Goal: Find specific page/section: Find specific page/section

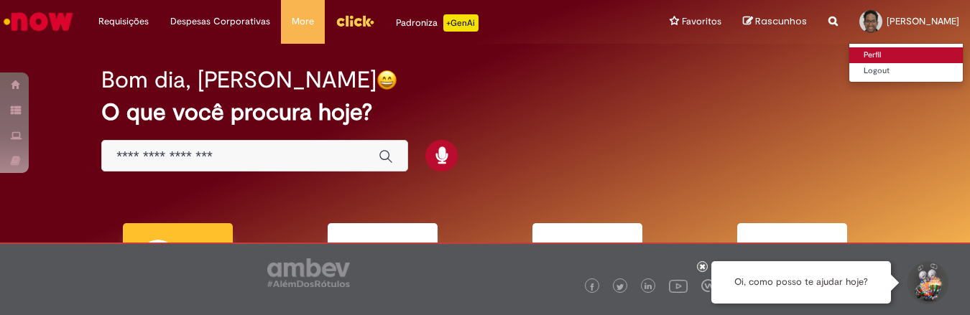
click at [849, 50] on link "Perfil" at bounding box center [906, 55] width 114 height 16
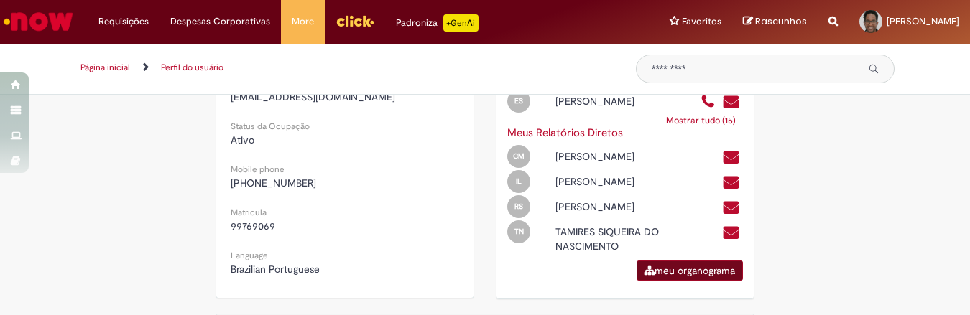
scroll to position [598, 0]
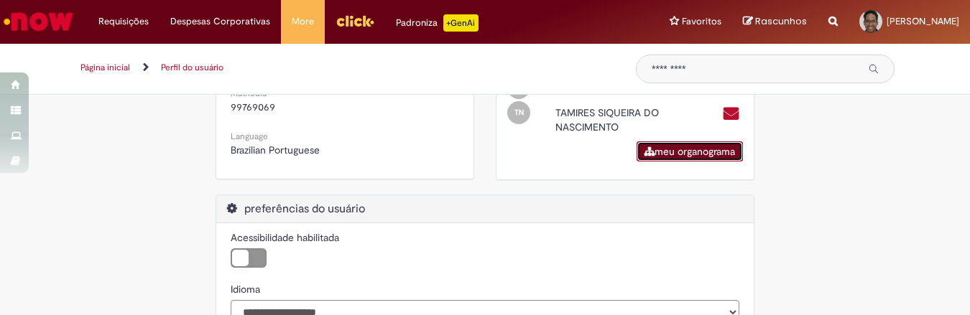
click at [671, 162] on link "meu organograma" at bounding box center [690, 152] width 106 height 20
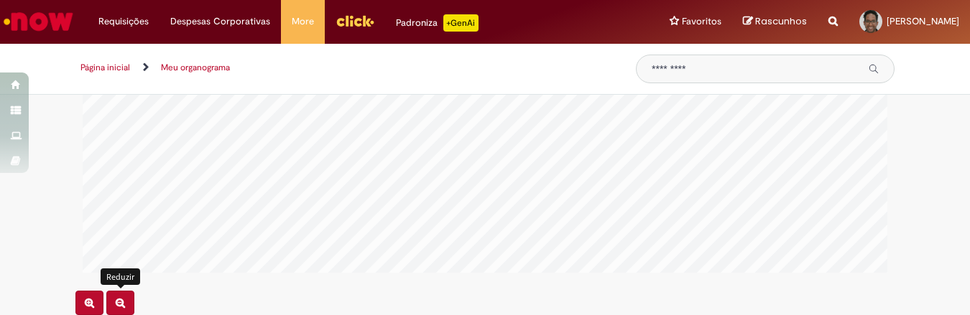
click at [115, 295] on button "Reduzir" at bounding box center [120, 303] width 28 height 24
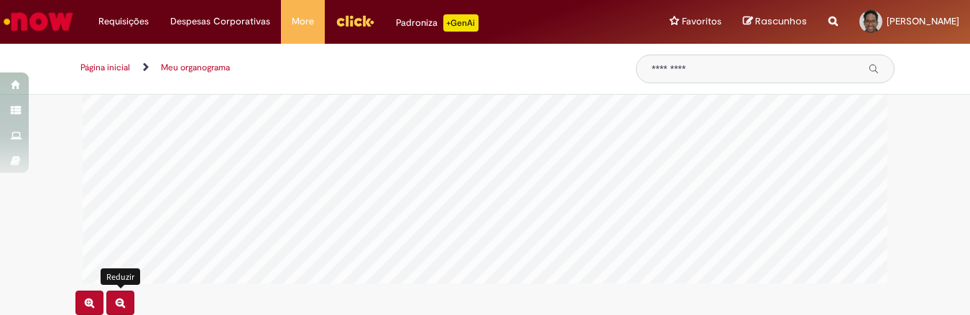
click at [115, 295] on button "Reduzir" at bounding box center [120, 303] width 28 height 24
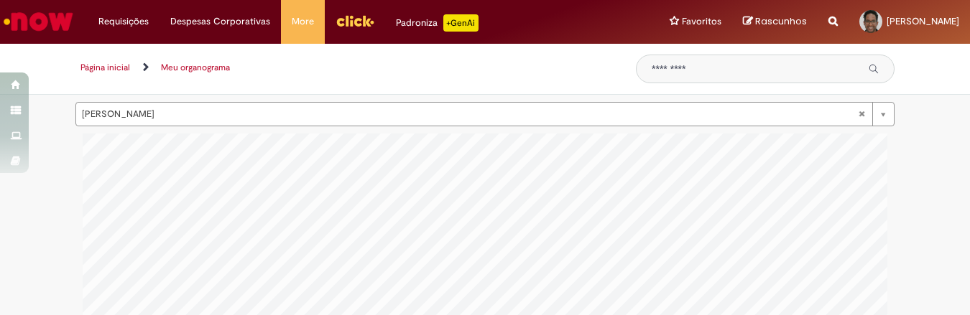
scroll to position [0, 211]
click at [208, 69] on link "Meu organograma" at bounding box center [195, 67] width 69 height 11
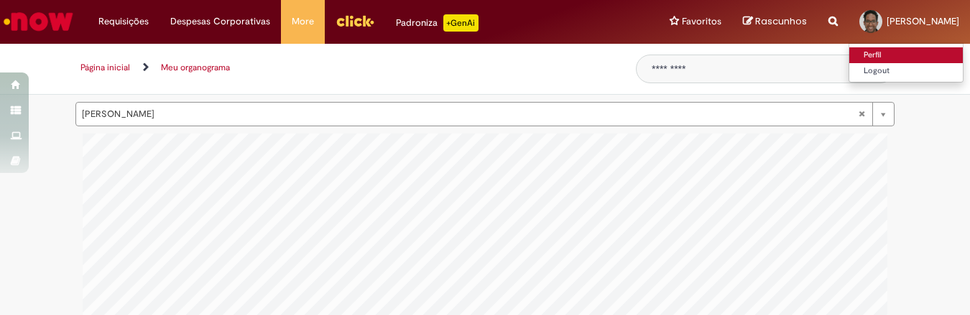
click at [849, 51] on link "Perfil" at bounding box center [906, 55] width 114 height 16
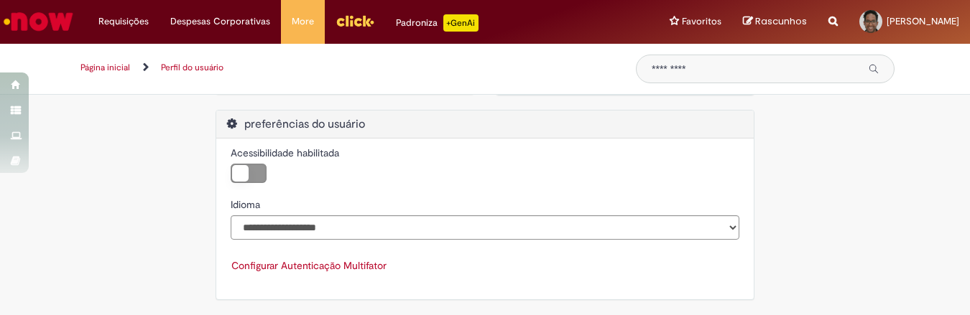
scroll to position [558, 0]
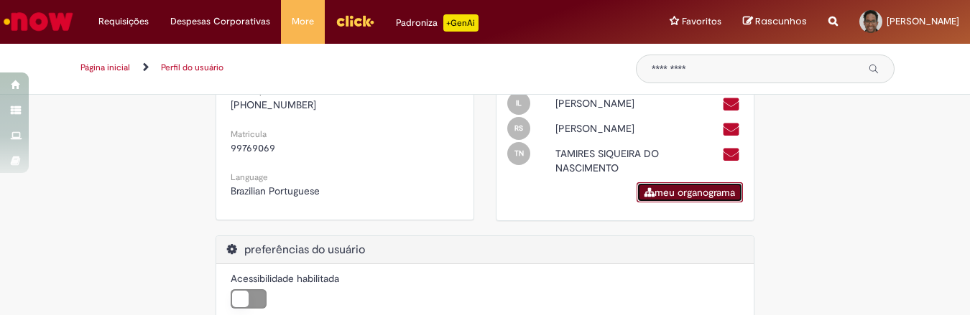
click at [713, 203] on link "meu organograma" at bounding box center [690, 192] width 106 height 20
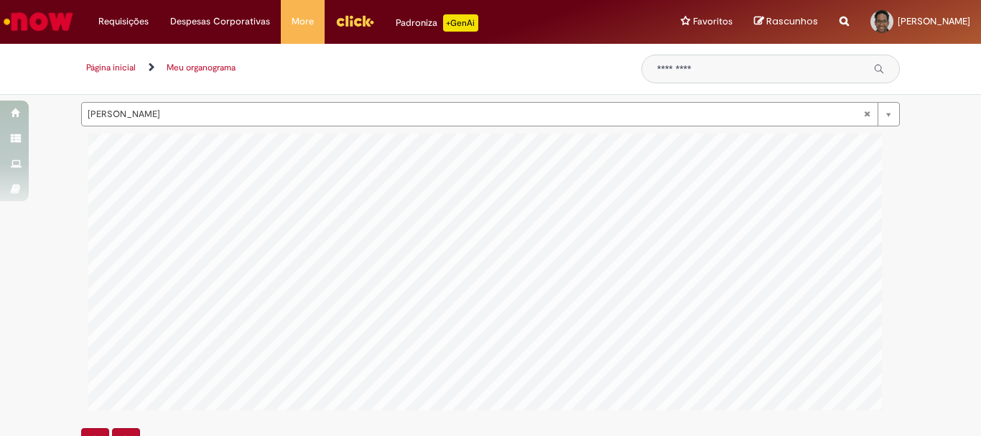
scroll to position [203, 0]
